Goal: Check status: Check status

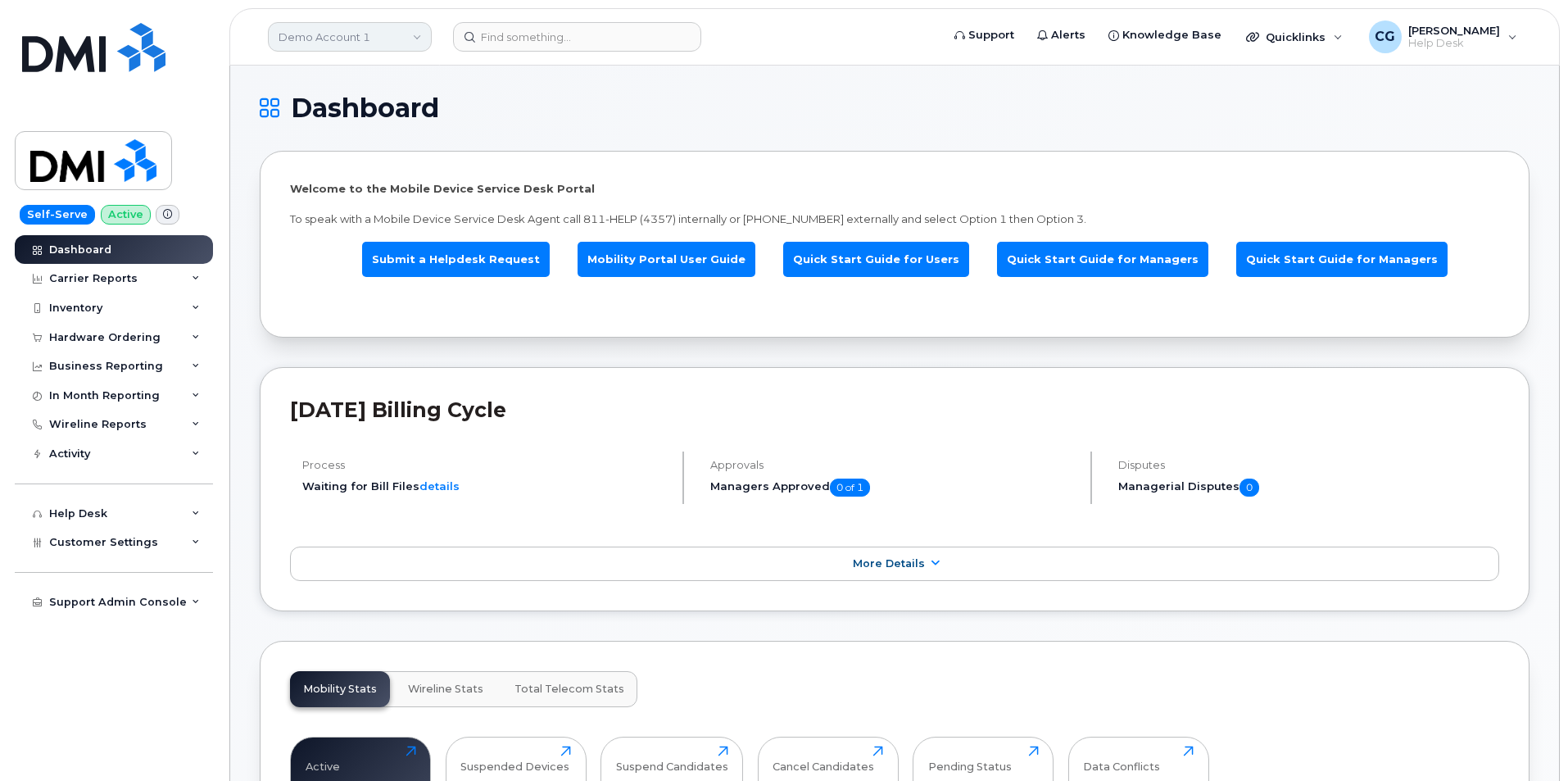
click at [326, 33] on link "Demo Account 1" at bounding box center [350, 37] width 164 height 30
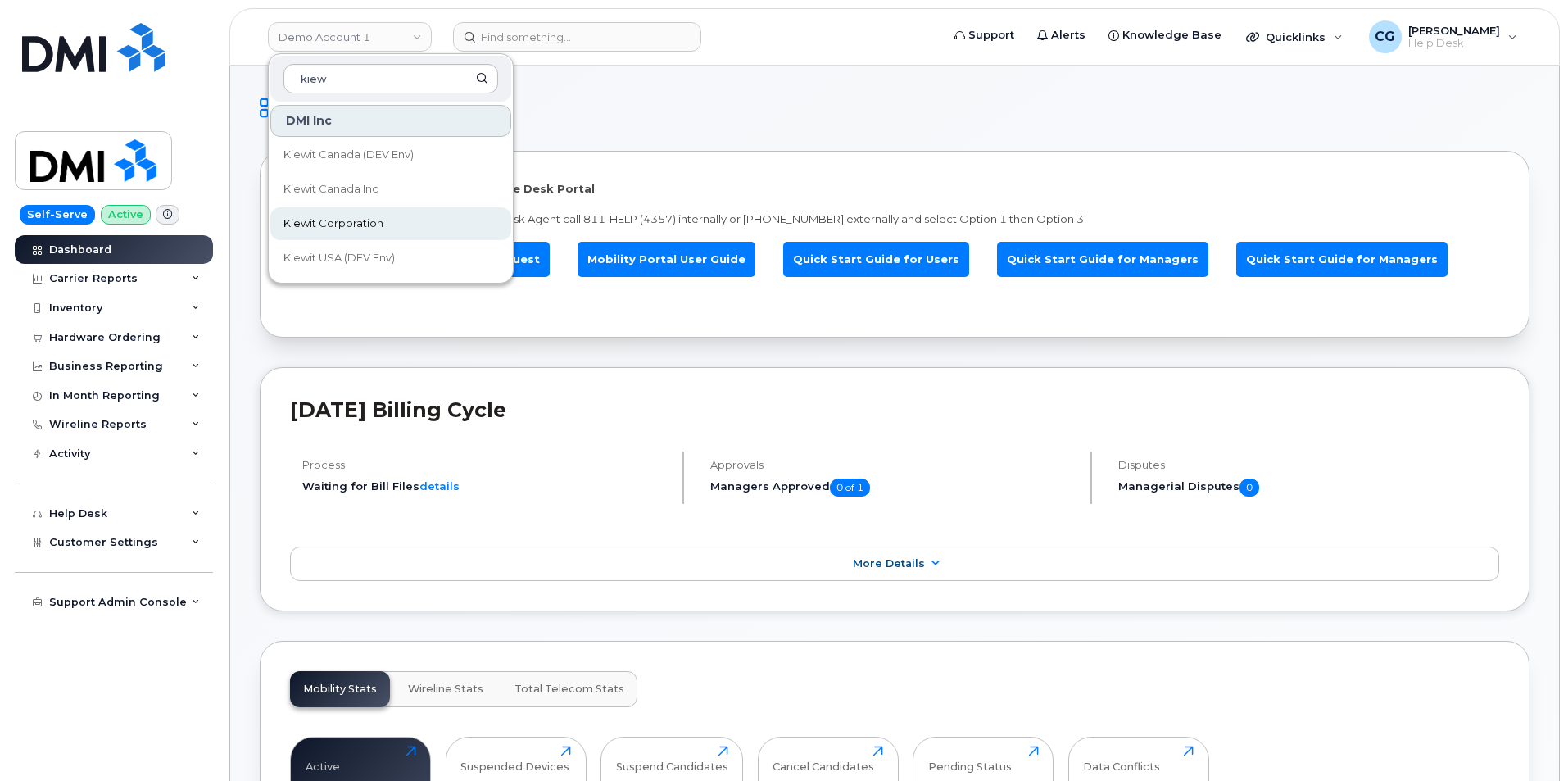
type input "kiew"
click at [345, 224] on span "Kiewit Corporation" at bounding box center [333, 223] width 100 height 17
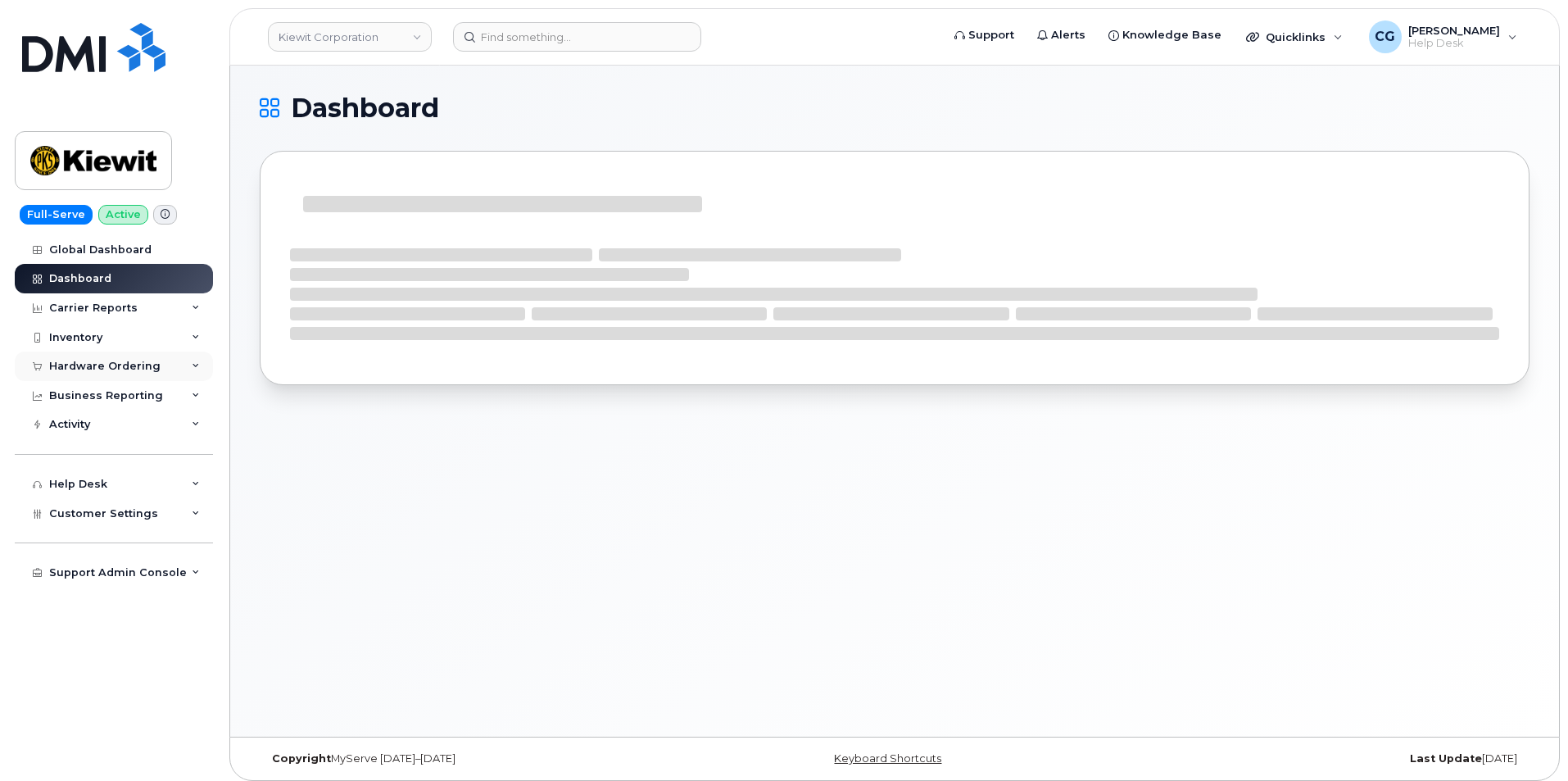
click at [86, 364] on div "Hardware Ordering" at bounding box center [105, 366] width 112 height 13
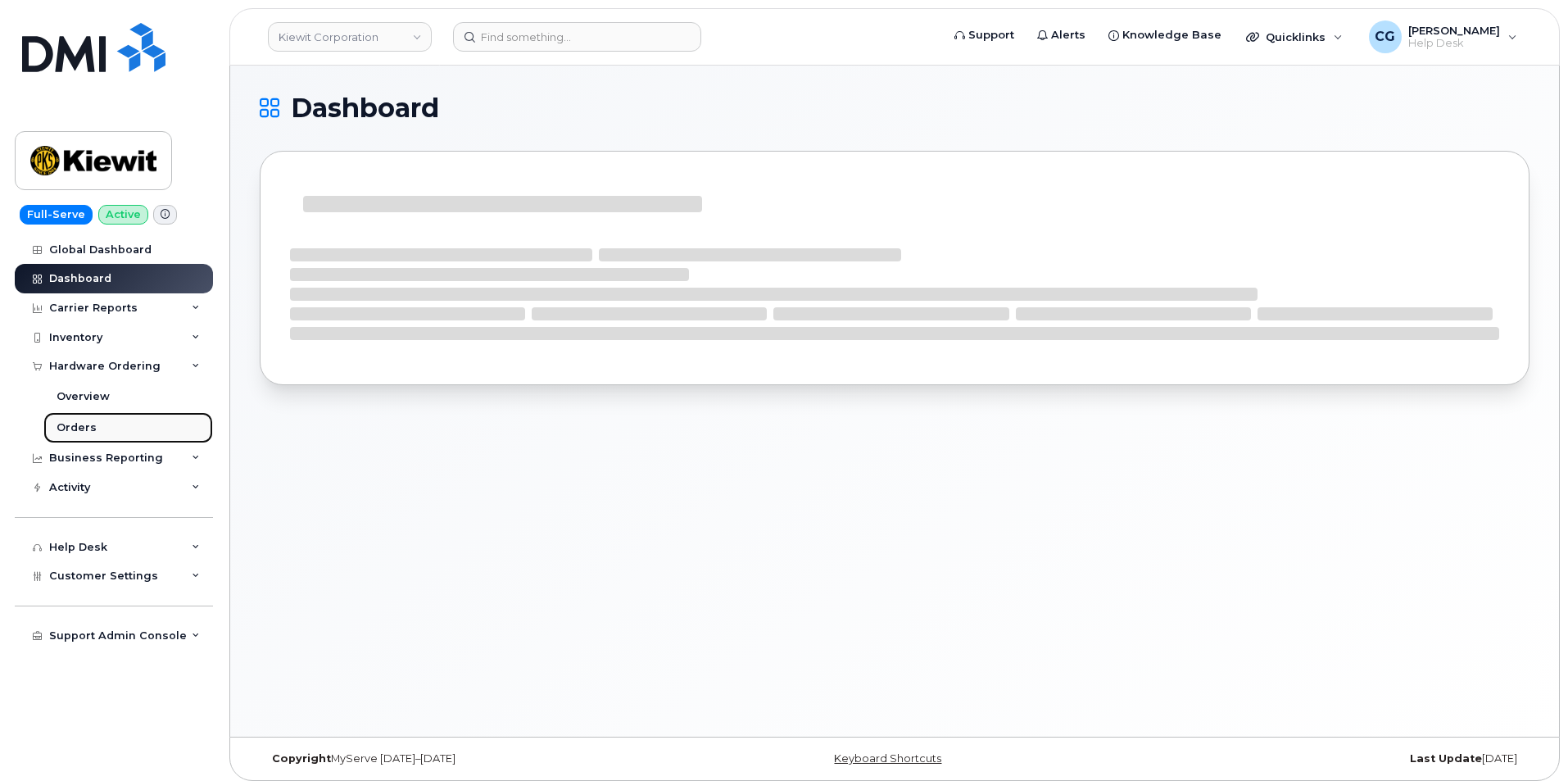
click at [77, 424] on div "Orders" at bounding box center [77, 427] width 40 height 15
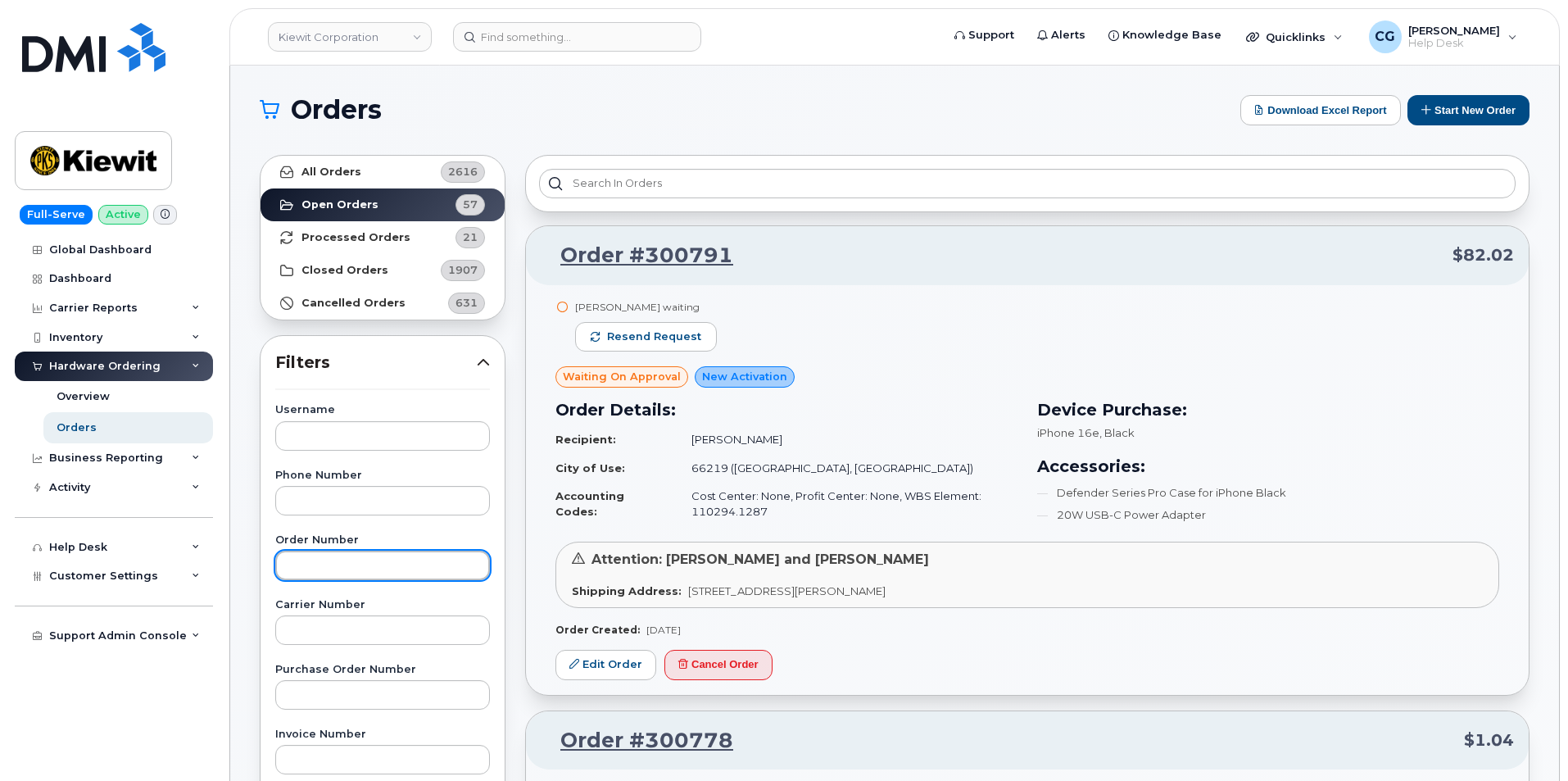
click at [348, 561] on input "text" at bounding box center [383, 566] width 214 height 30
type input "300179"
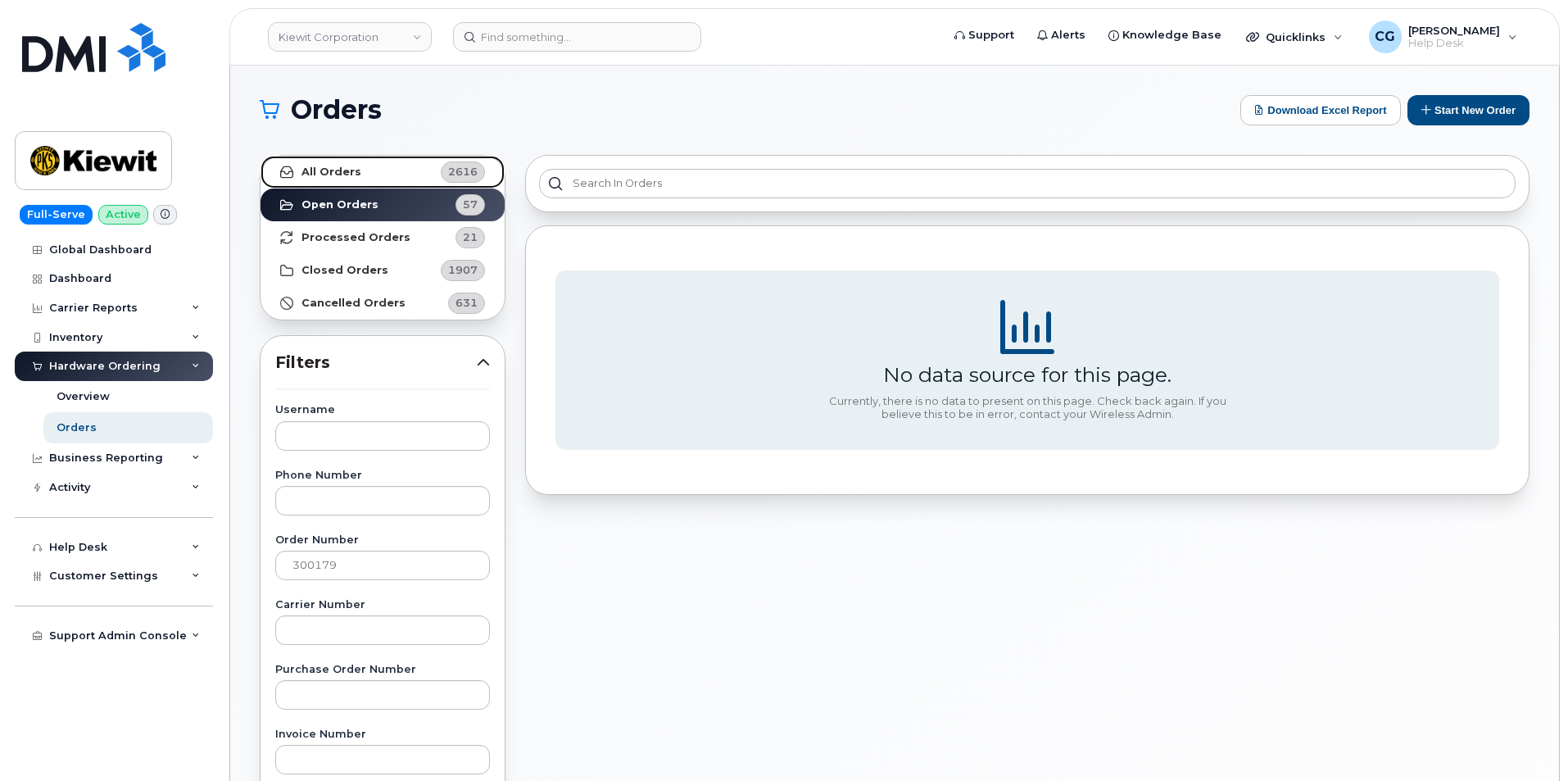
click at [318, 157] on link "All Orders 2616" at bounding box center [383, 173] width 244 height 33
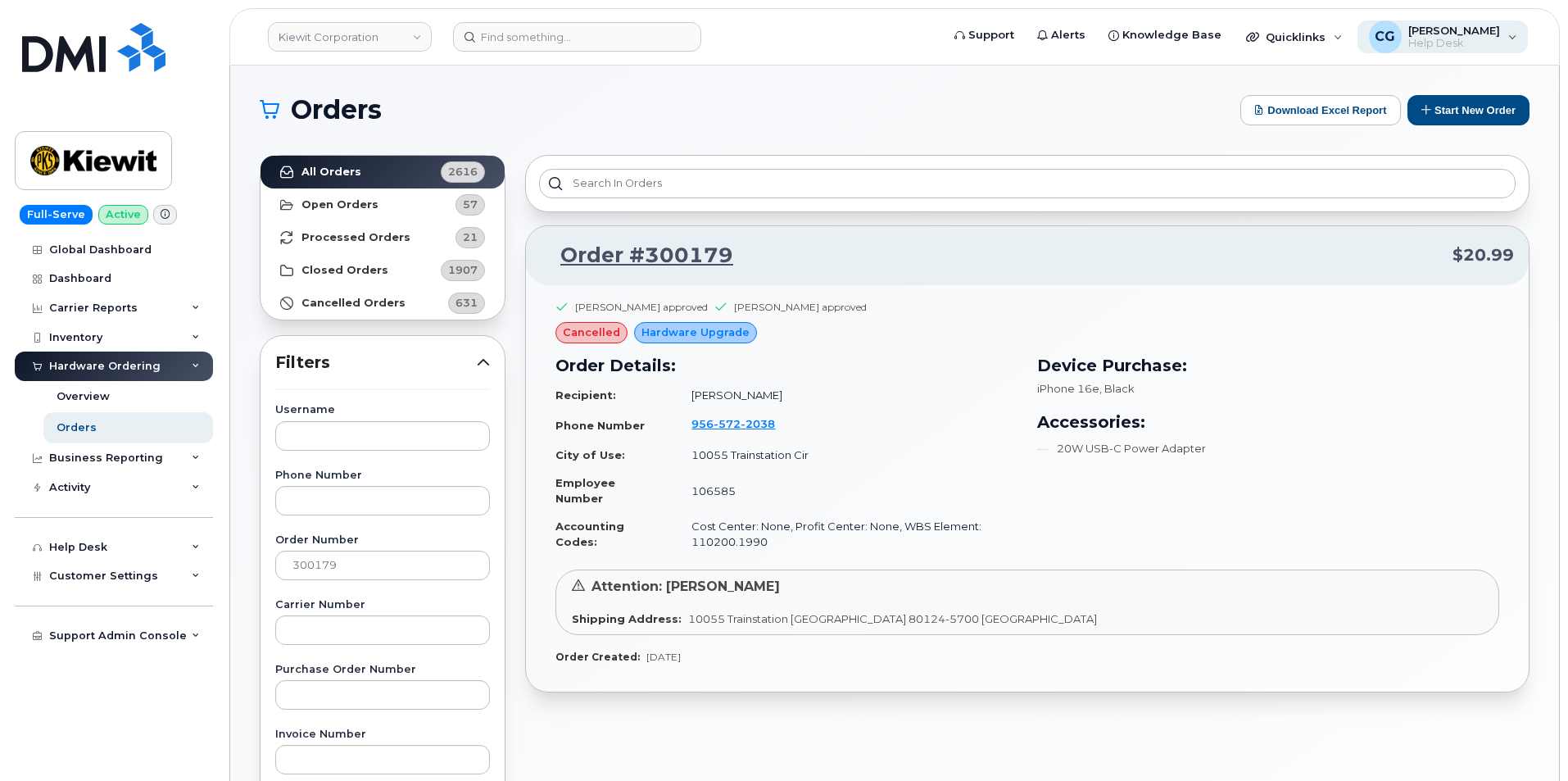
click at [1435, 25] on span "[PERSON_NAME]" at bounding box center [1454, 30] width 92 height 13
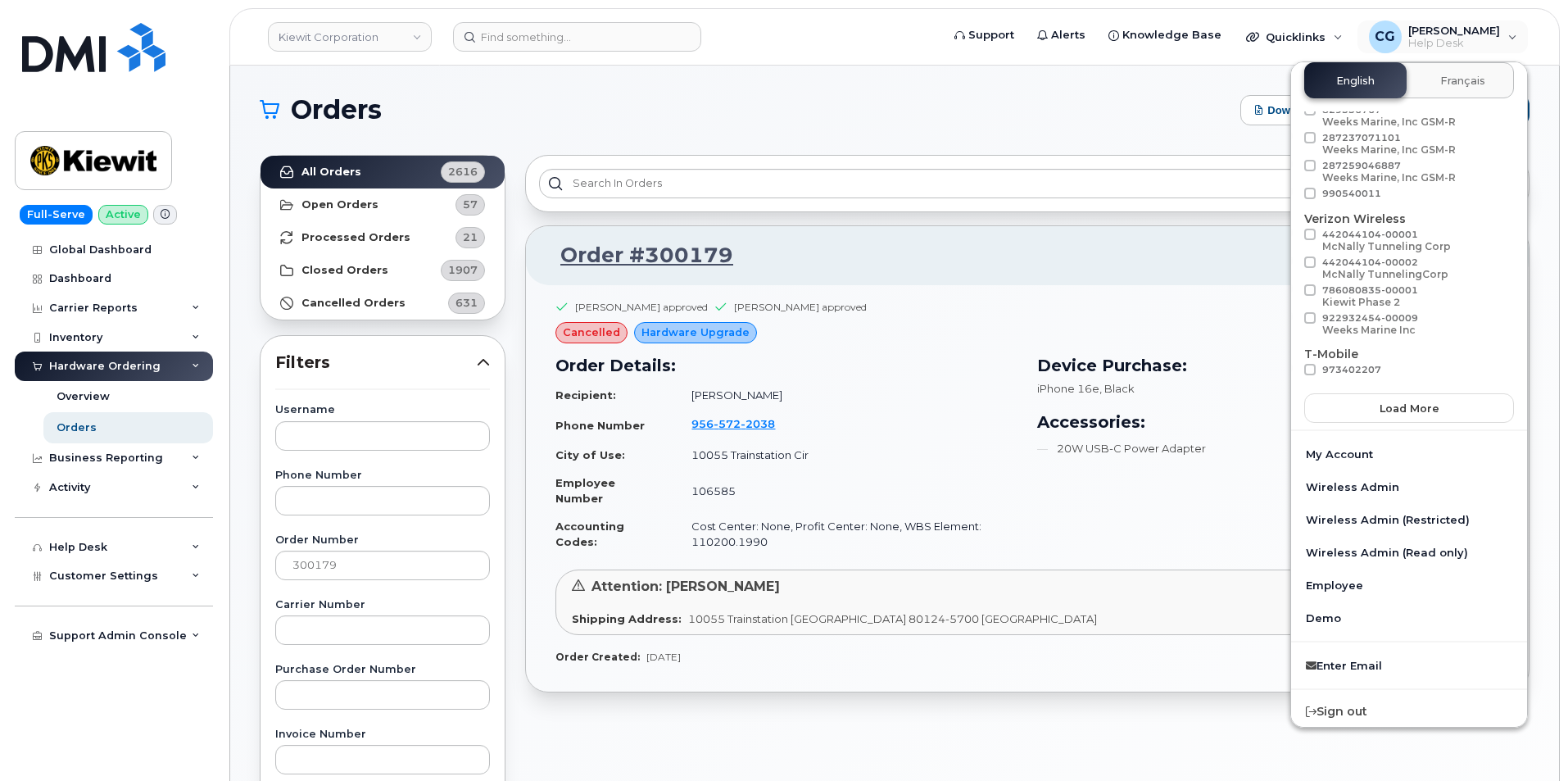
scroll to position [43, 0]
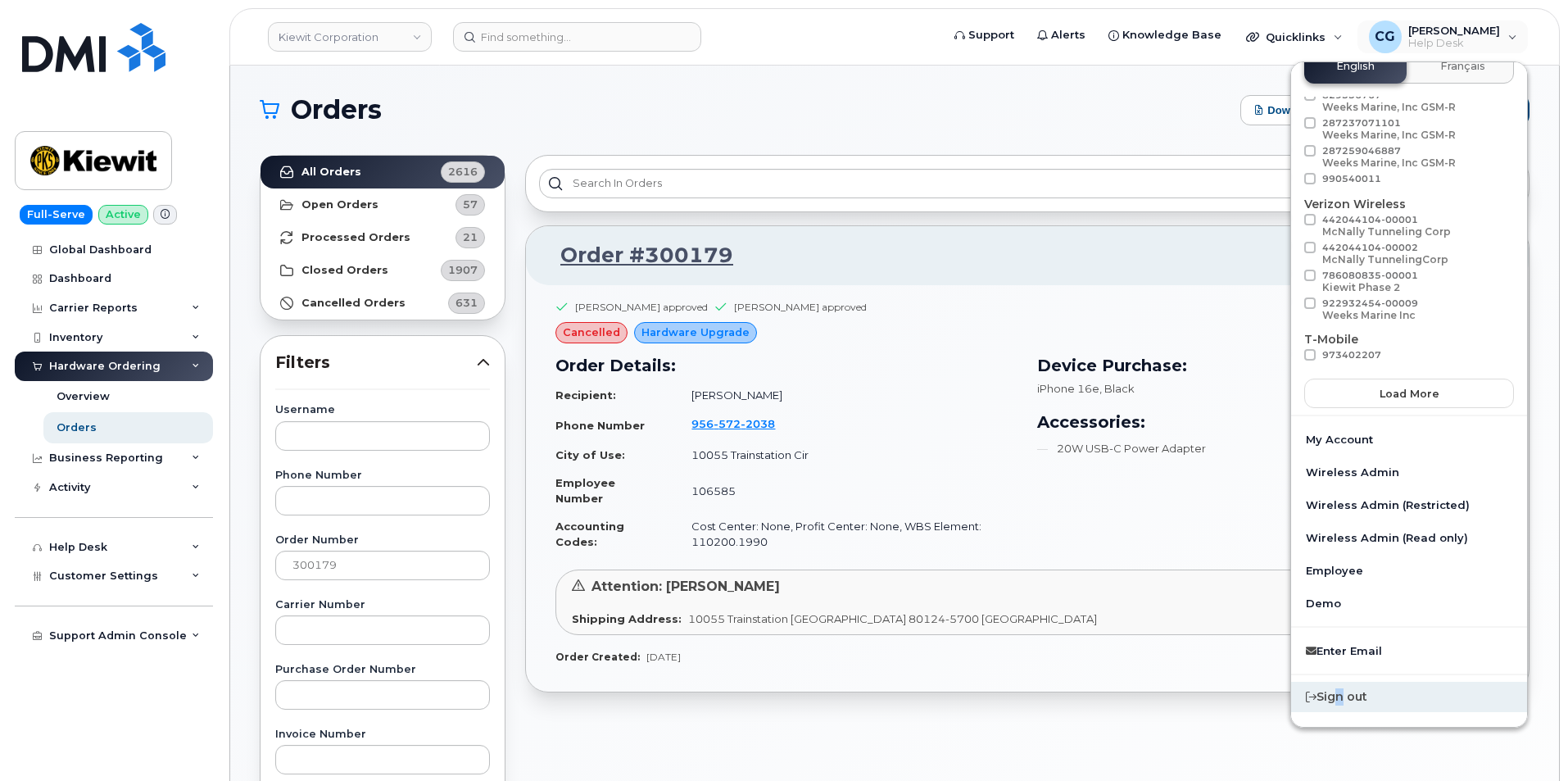
click at [1335, 697] on div "Sign out" at bounding box center [1408, 696] width 236 height 31
